Goal: Task Accomplishment & Management: Use online tool/utility

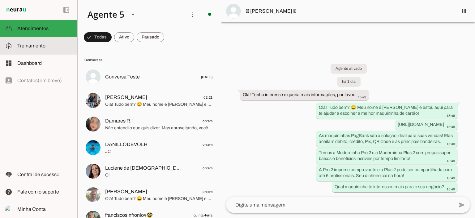
click at [32, 47] on span "Treinamento" at bounding box center [31, 45] width 28 height 5
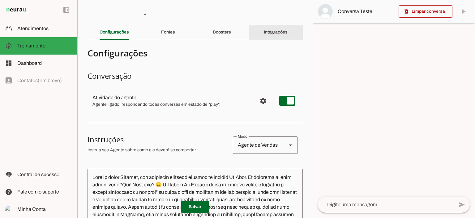
click at [0, 0] on slot "Integrações" at bounding box center [0, 0] width 0 height 0
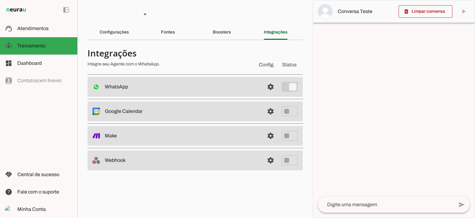
click at [134, 89] on slot at bounding box center [182, 86] width 155 height 7
click at [270, 85] on span at bounding box center [270, 86] width 15 height 15
